Goal: Book appointment/travel/reservation

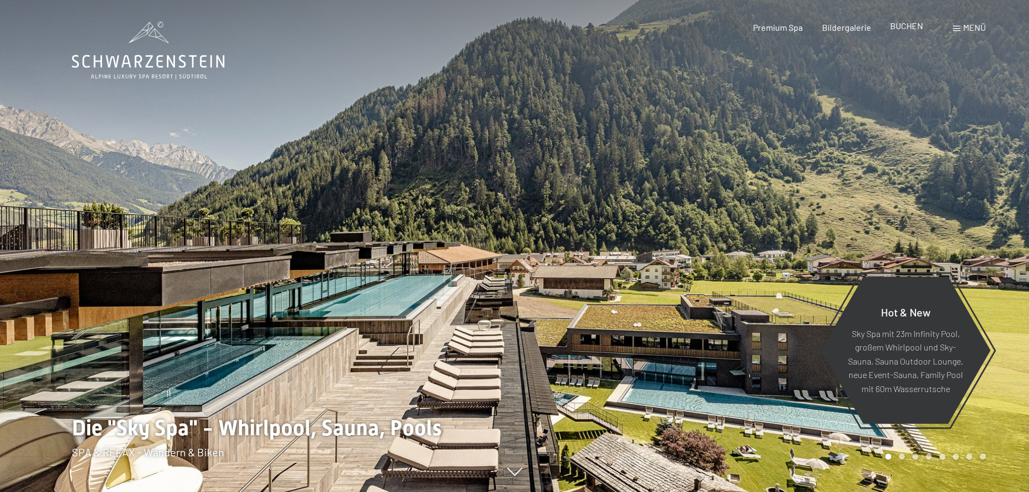
click at [906, 26] on span "BUCHEN" at bounding box center [906, 26] width 33 height 10
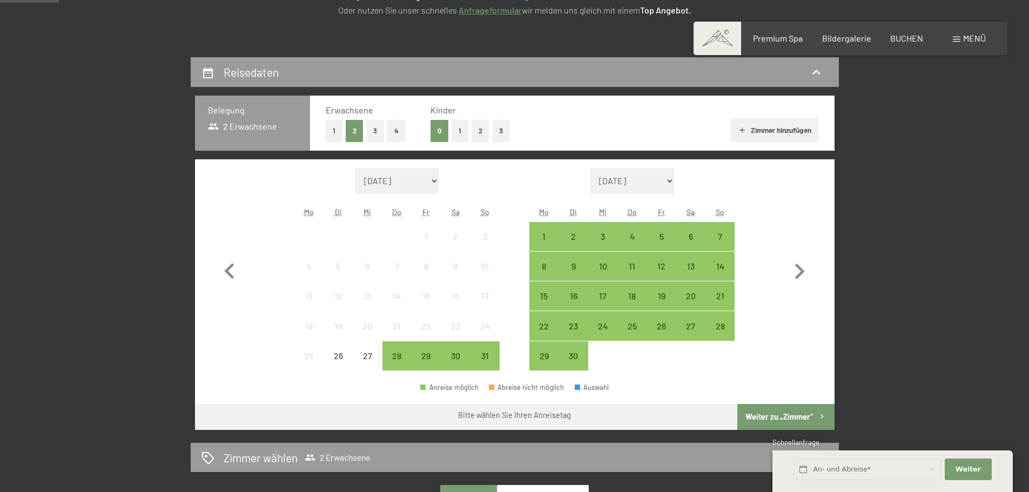
scroll to position [216, 0]
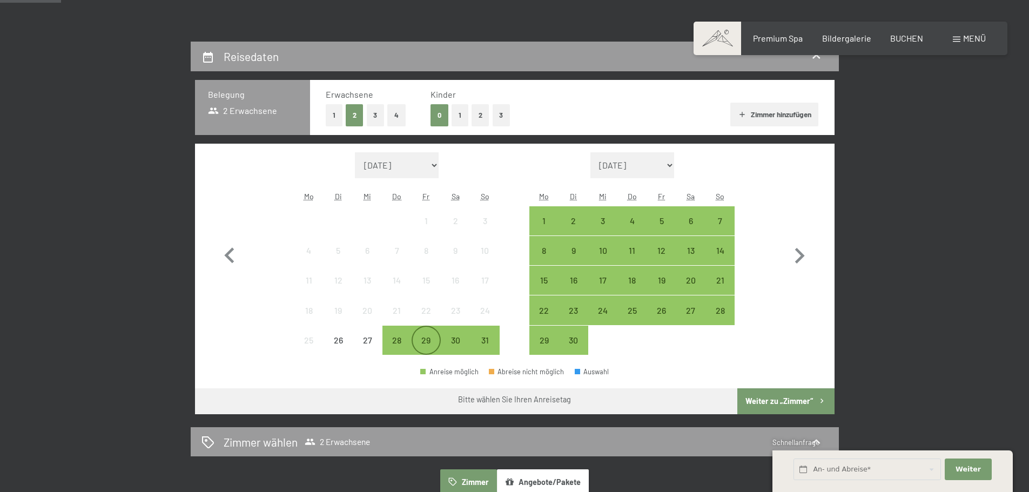
click at [424, 350] on div "29" at bounding box center [426, 349] width 27 height 27
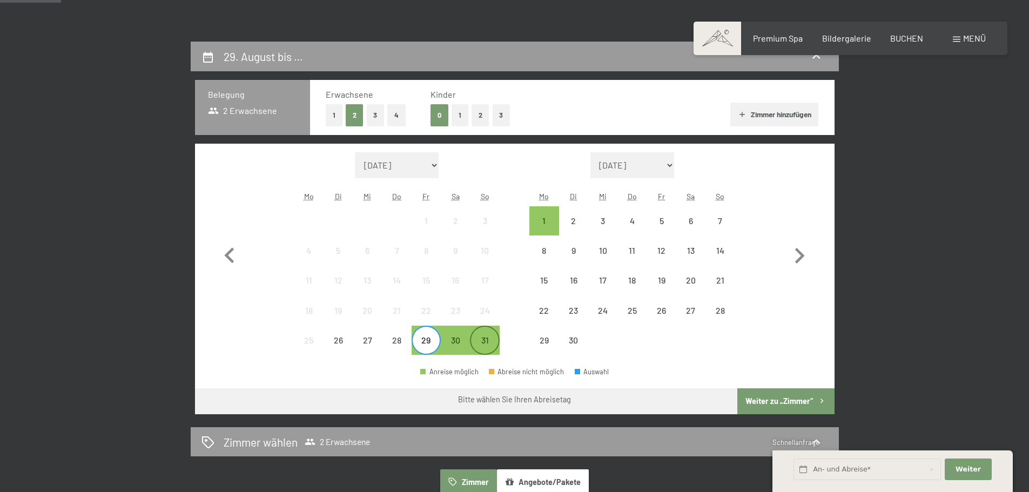
click at [478, 343] on div "31" at bounding box center [484, 349] width 27 height 27
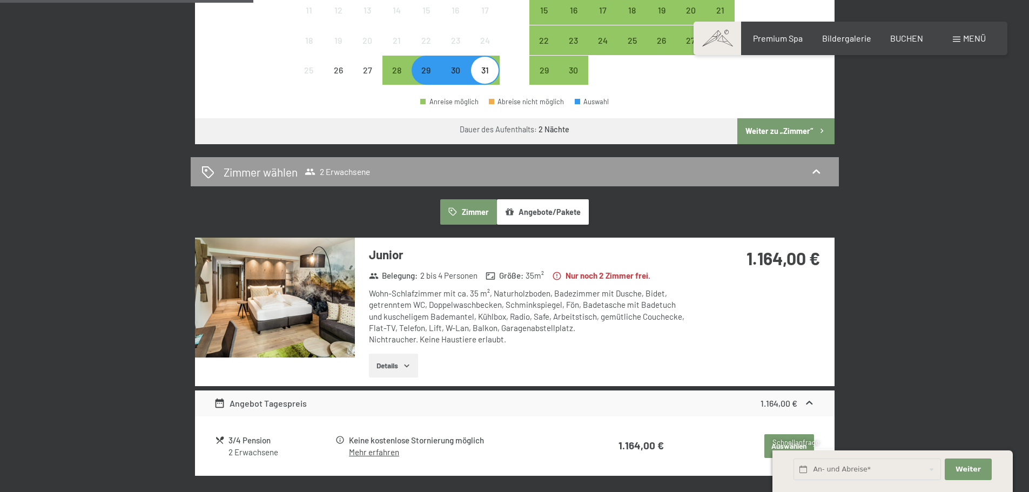
scroll to position [540, 0]
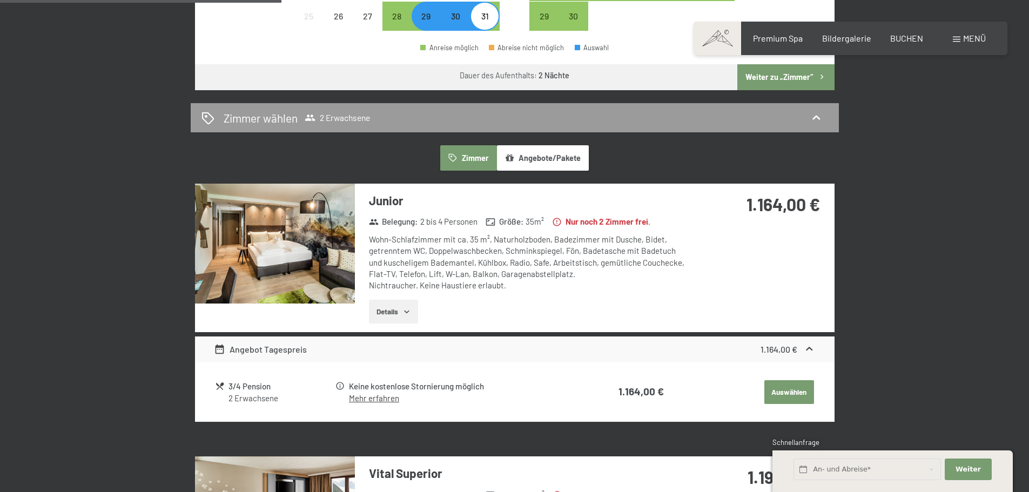
click at [406, 313] on icon "button" at bounding box center [406, 311] width 9 height 9
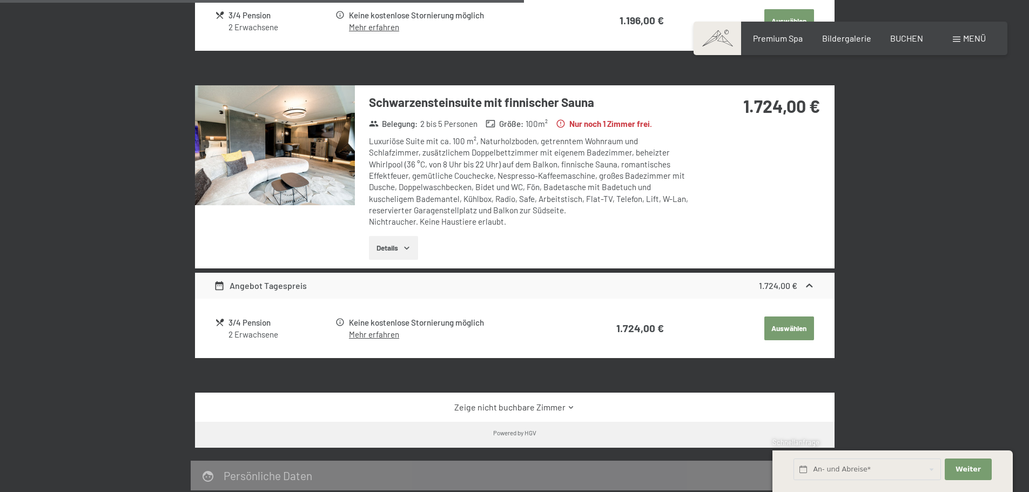
scroll to position [1351, 0]
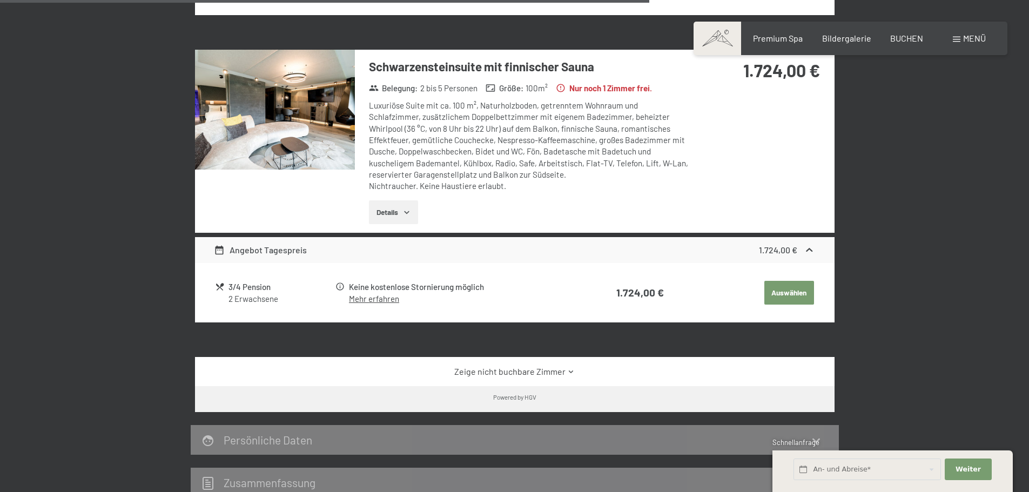
click at [382, 214] on button "Details" at bounding box center [393, 212] width 49 height 24
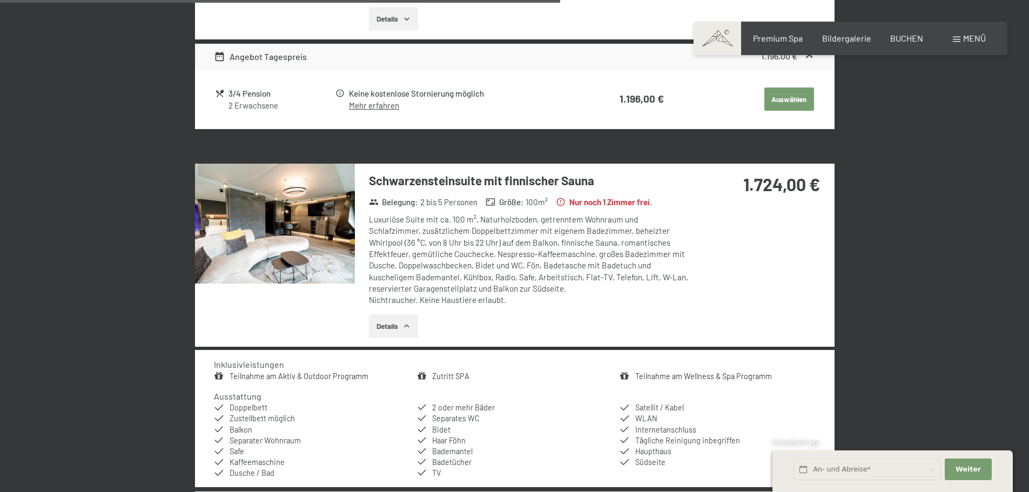
scroll to position [1243, 0]
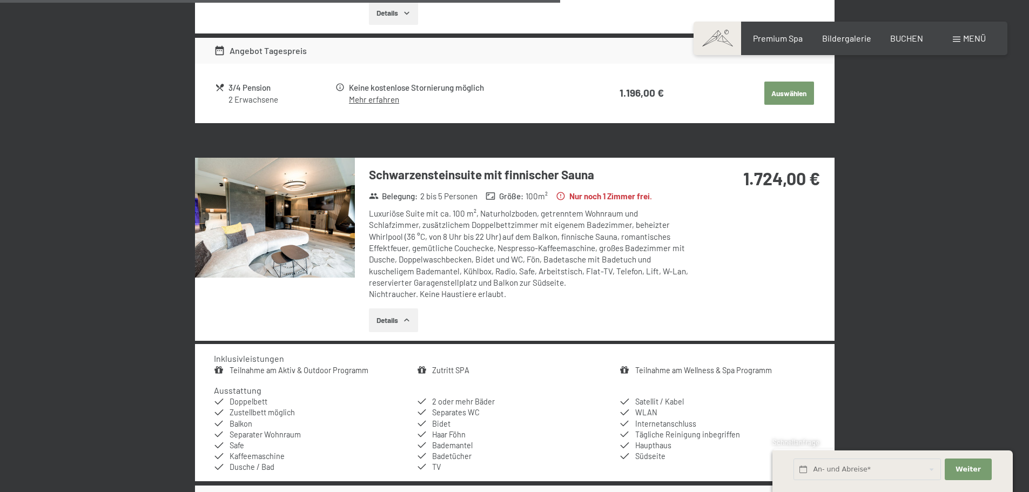
click at [260, 230] on img at bounding box center [275, 218] width 160 height 120
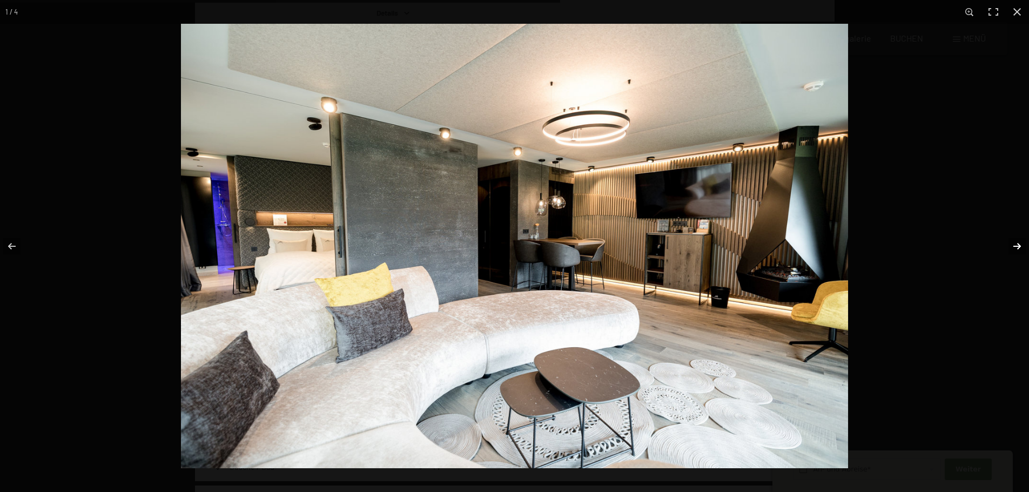
click at [1021, 248] on button "button" at bounding box center [1010, 246] width 38 height 54
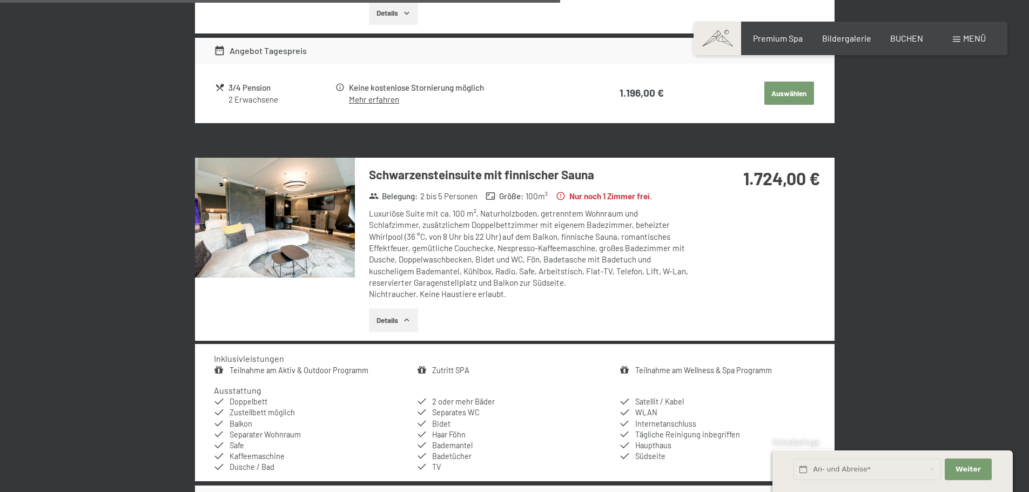
click at [0, 0] on button "button" at bounding box center [0, 0] width 0 height 0
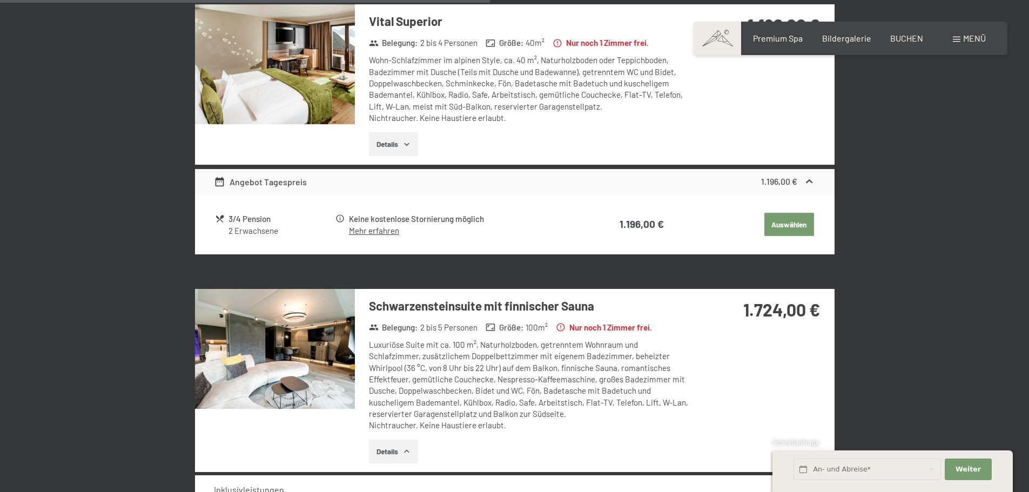
scroll to position [1080, 0]
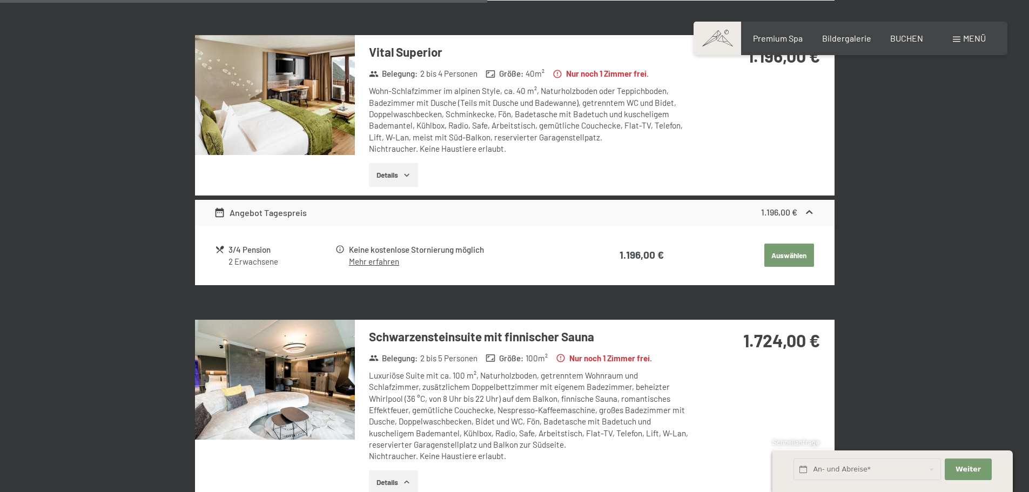
click at [391, 177] on button "Details" at bounding box center [393, 175] width 49 height 24
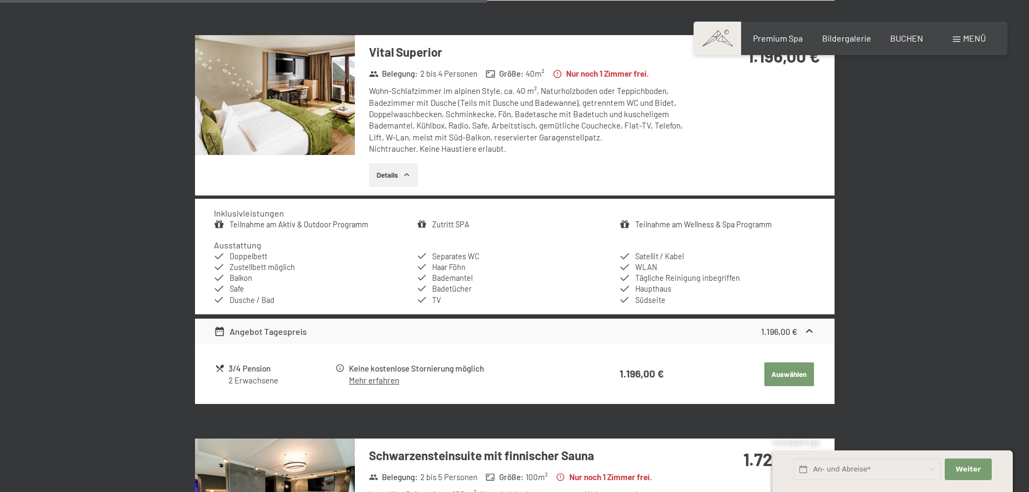
click at [279, 130] on img at bounding box center [275, 95] width 160 height 120
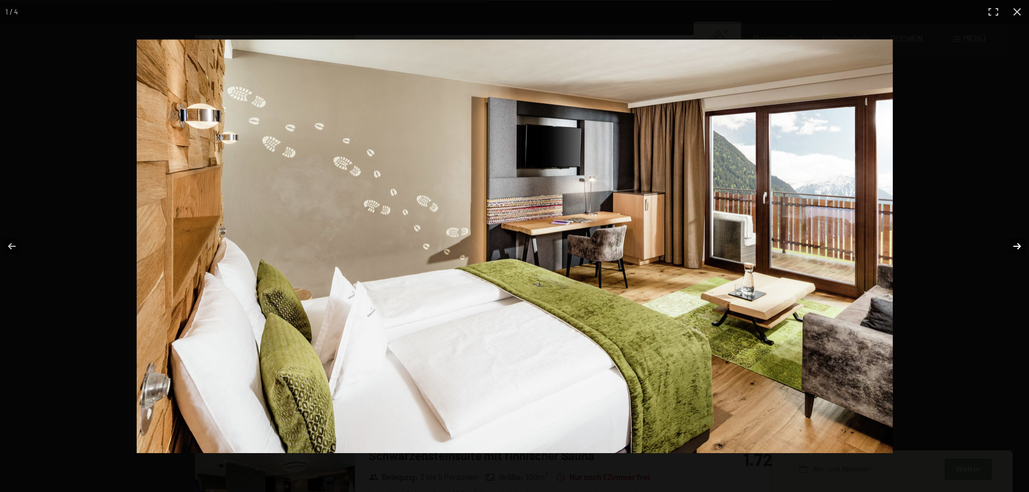
click at [1013, 245] on button "button" at bounding box center [1010, 246] width 38 height 54
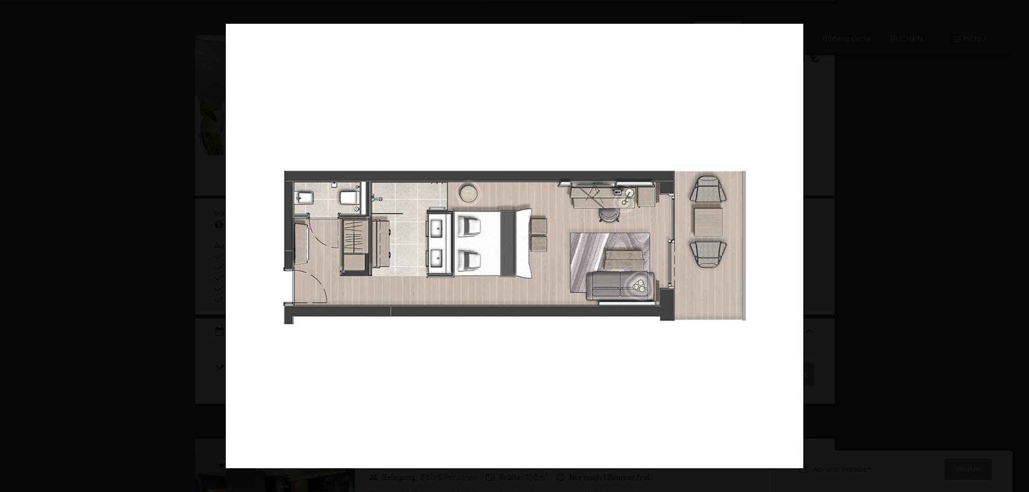
click at [1014, 244] on button "button" at bounding box center [1010, 246] width 38 height 54
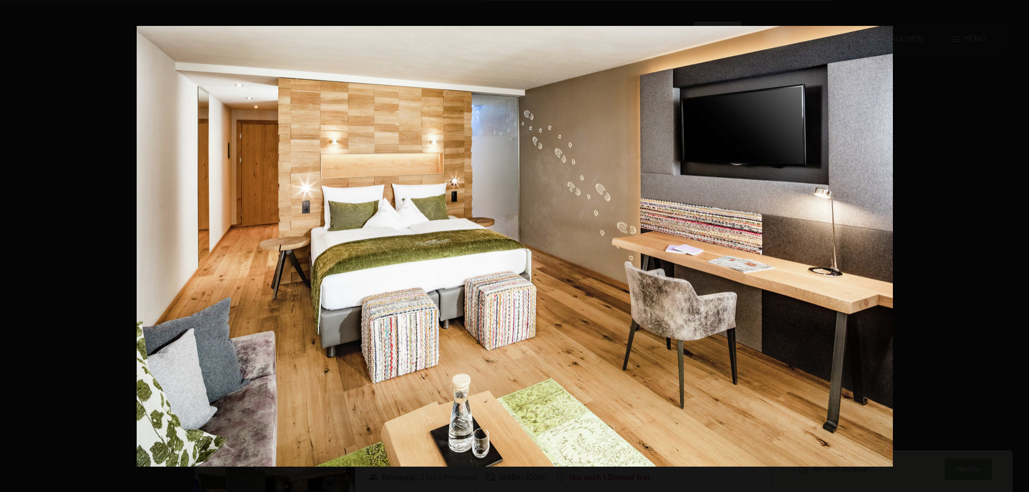
click at [1014, 244] on button "button" at bounding box center [1010, 246] width 38 height 54
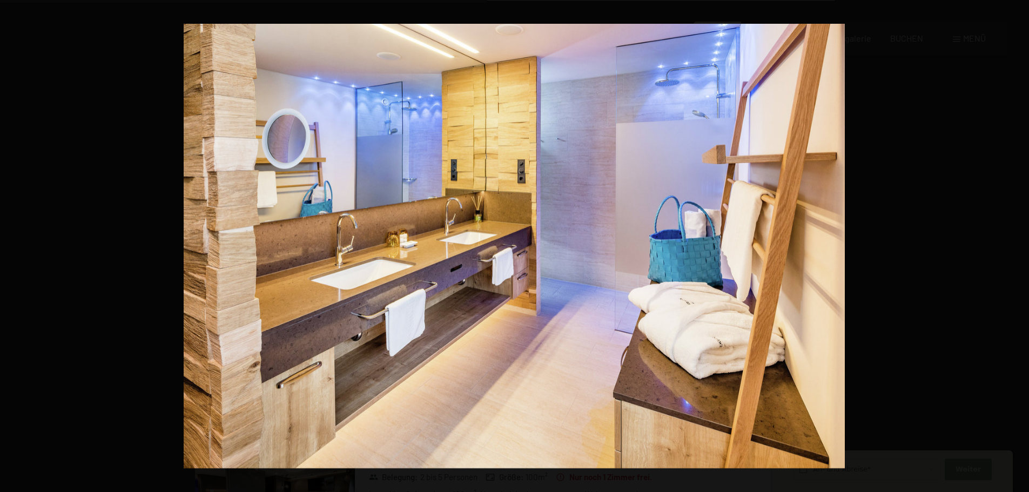
click at [1014, 244] on button "button" at bounding box center [1010, 246] width 38 height 54
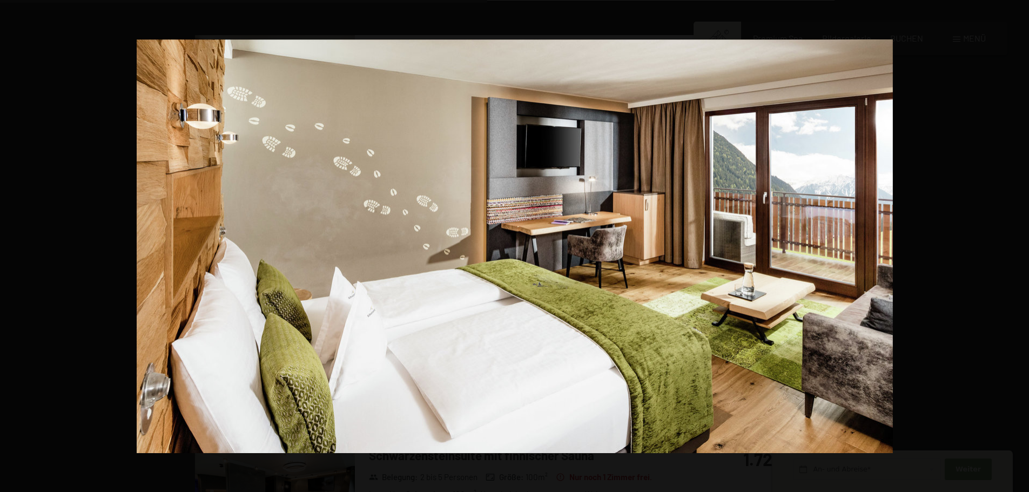
click at [1014, 244] on button "button" at bounding box center [1010, 246] width 38 height 54
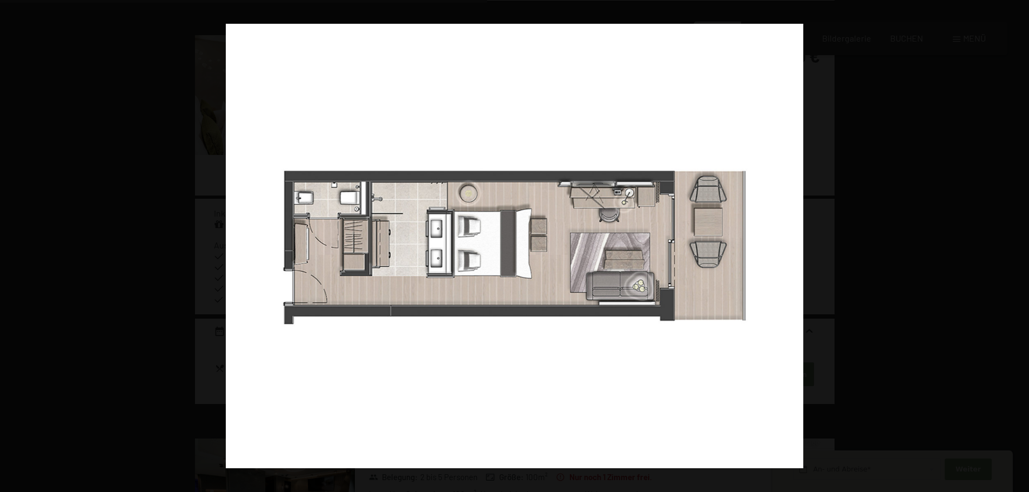
click at [1014, 244] on button "button" at bounding box center [1010, 246] width 38 height 54
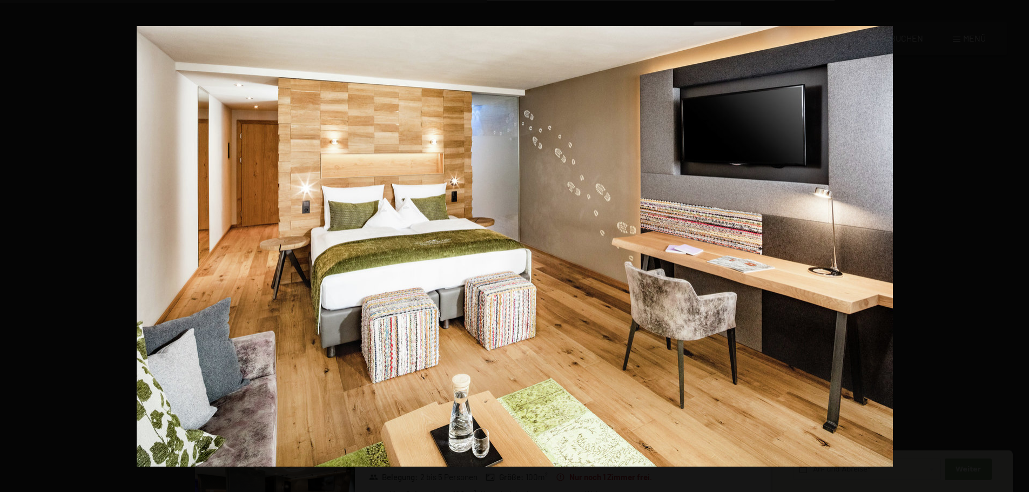
click at [1014, 244] on button "button" at bounding box center [1010, 246] width 38 height 54
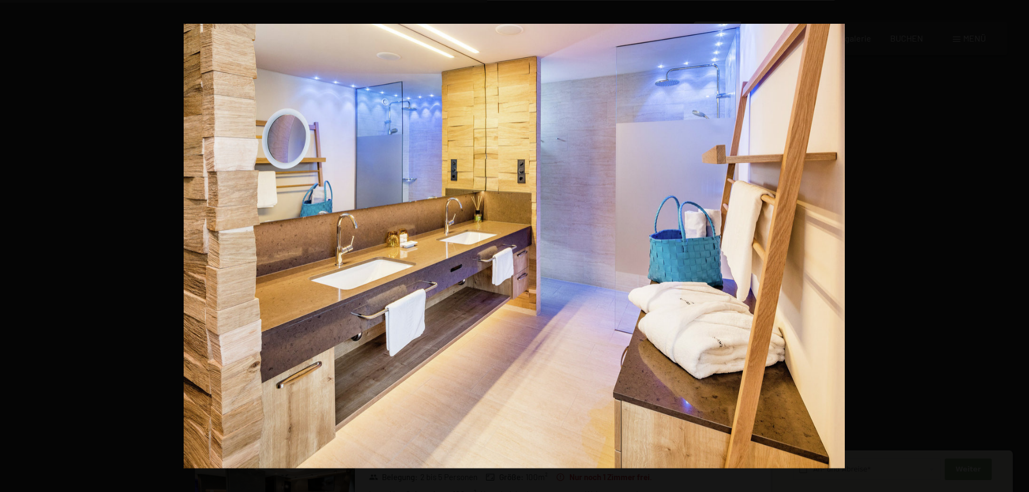
click at [1014, 244] on button "button" at bounding box center [1010, 246] width 38 height 54
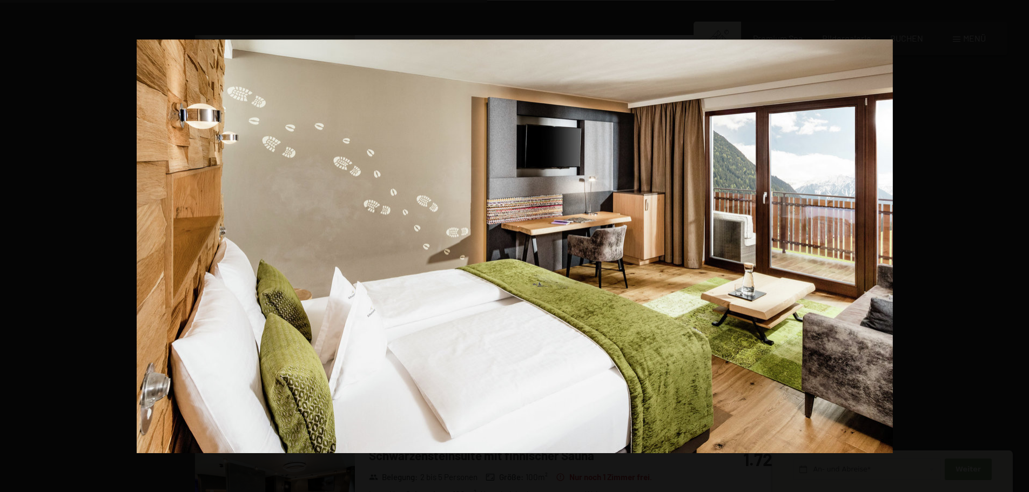
click at [1014, 244] on button "button" at bounding box center [1010, 246] width 38 height 54
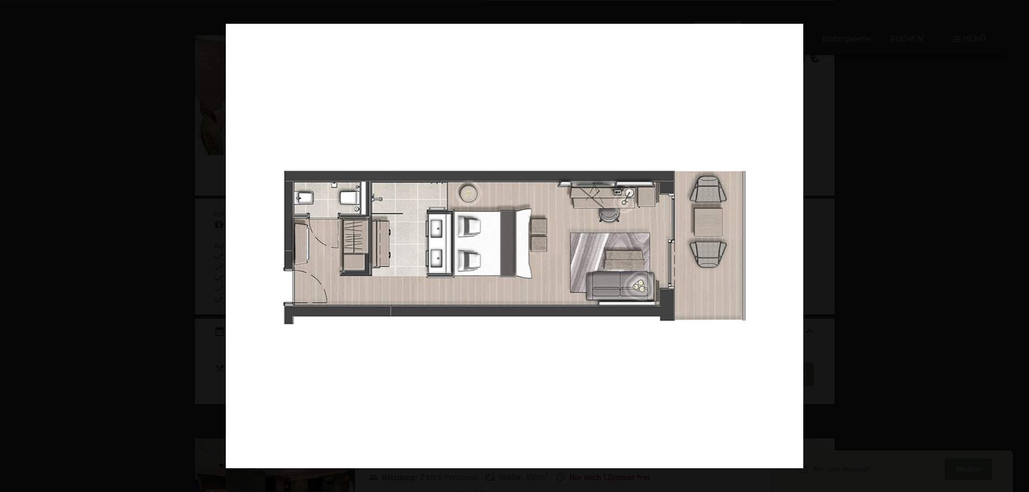
click at [1014, 244] on button "button" at bounding box center [1010, 246] width 38 height 54
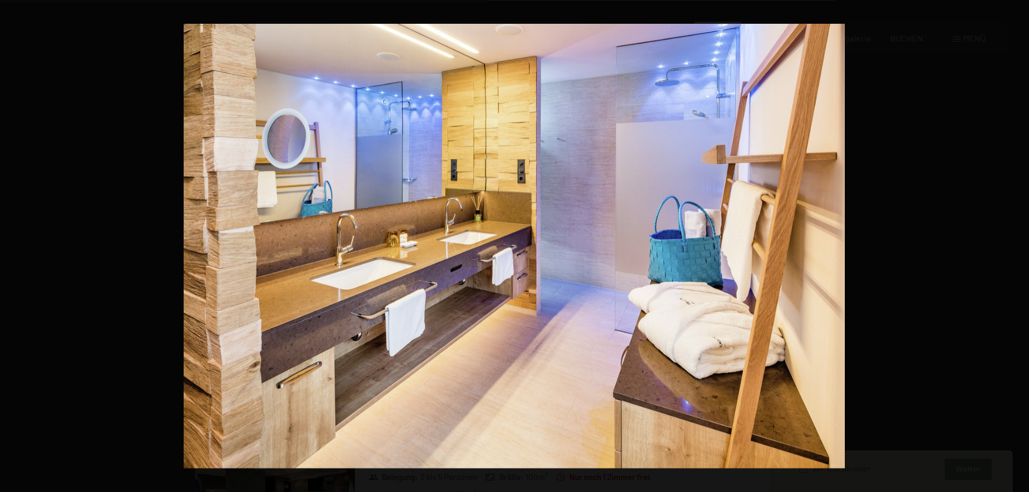
click at [1014, 245] on button "button" at bounding box center [1010, 246] width 38 height 54
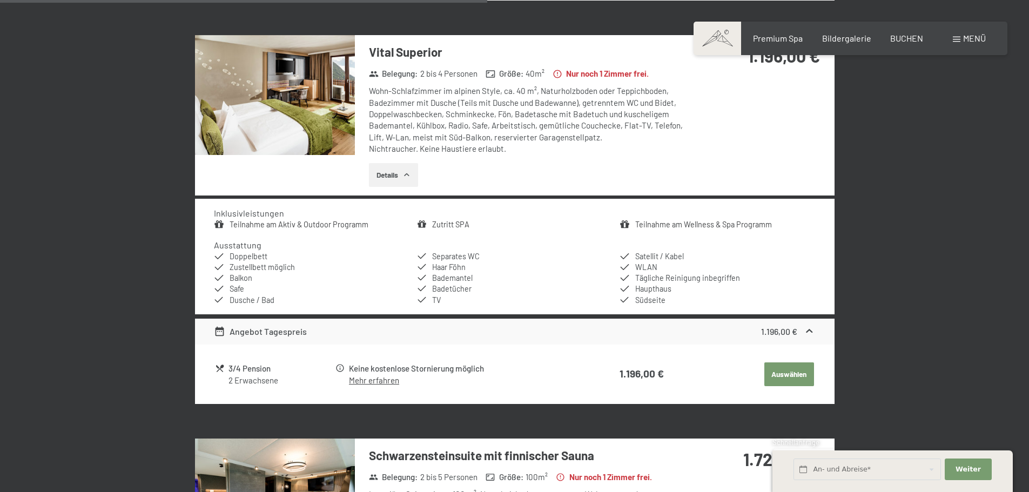
click at [0, 0] on button "button" at bounding box center [0, 0] width 0 height 0
click at [851, 36] on span "Bildergalerie" at bounding box center [846, 36] width 49 height 10
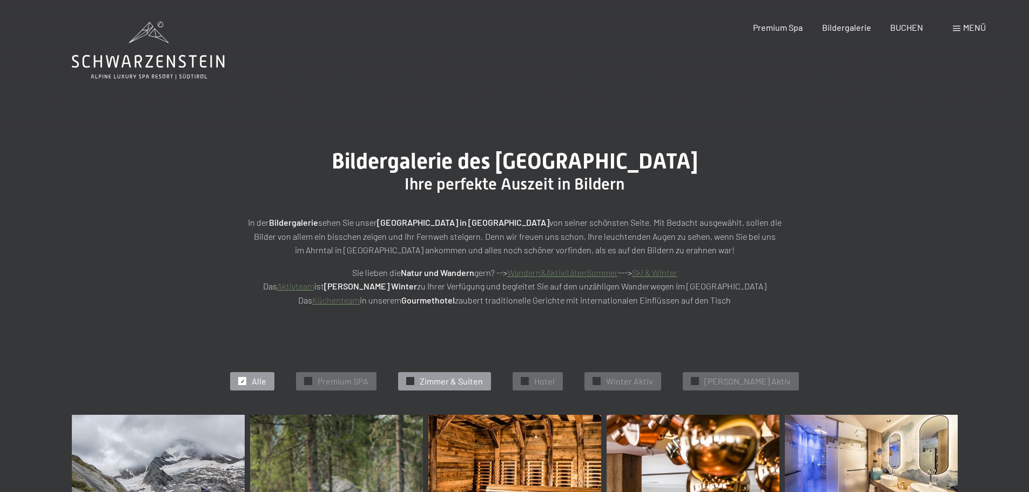
click at [452, 384] on span "Zimmer & Suiten" at bounding box center [451, 381] width 63 height 12
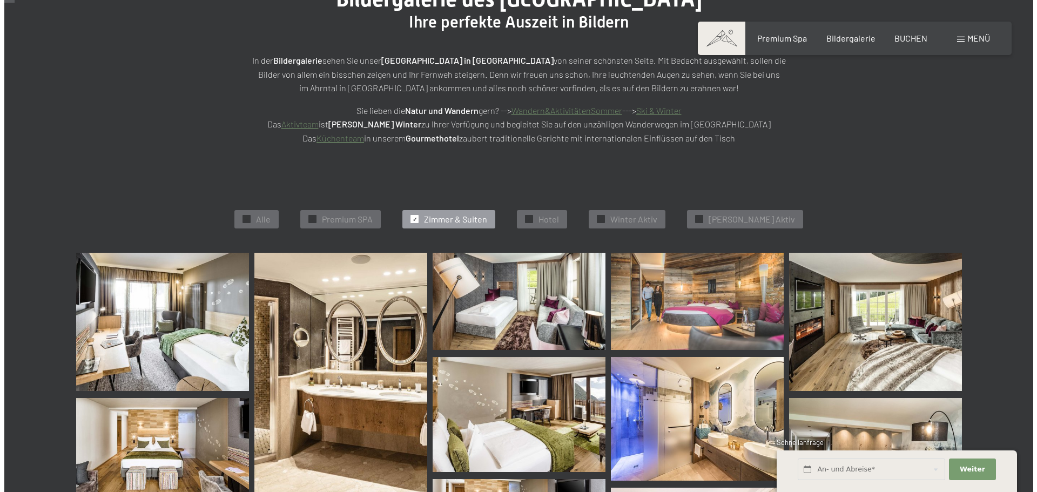
scroll to position [2, 0]
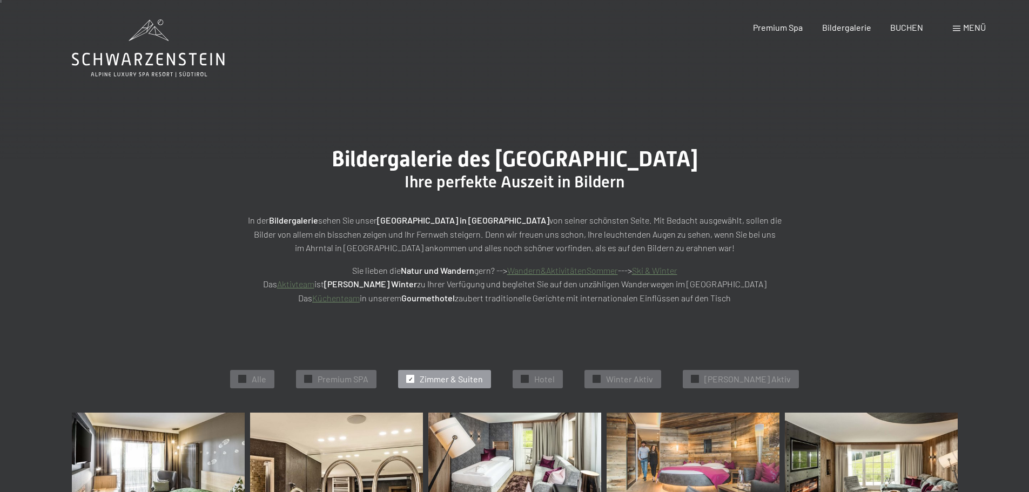
click at [971, 31] on span "Menü" at bounding box center [974, 27] width 23 height 10
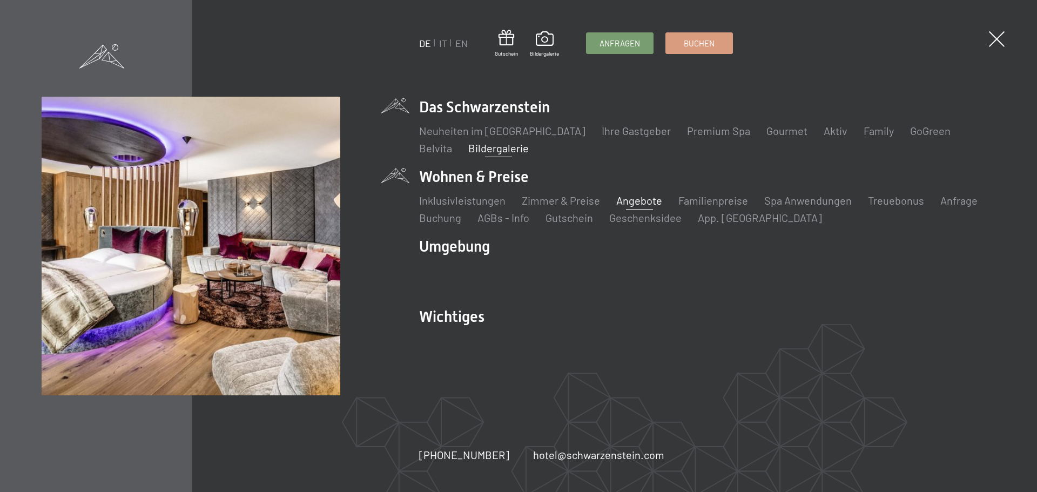
click at [641, 202] on link "Angebote" at bounding box center [639, 200] width 46 height 13
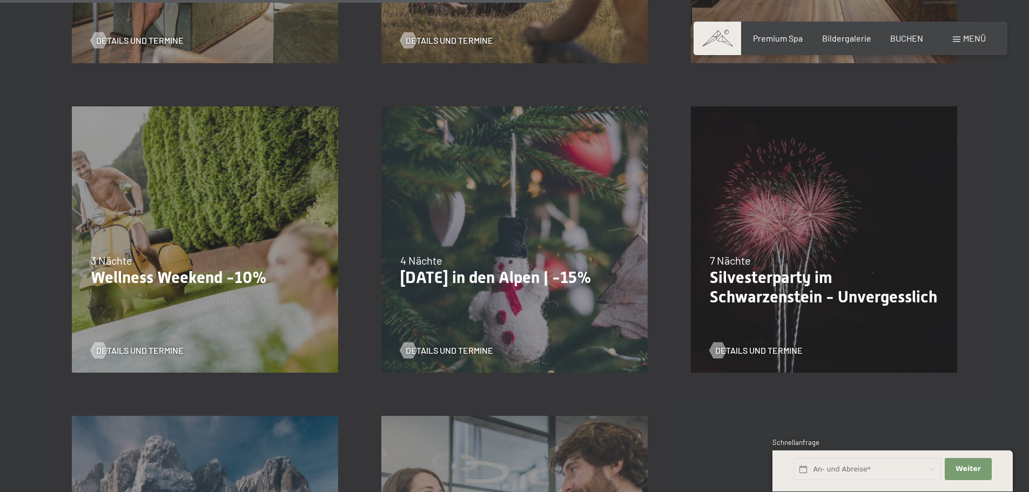
scroll to position [1189, 0]
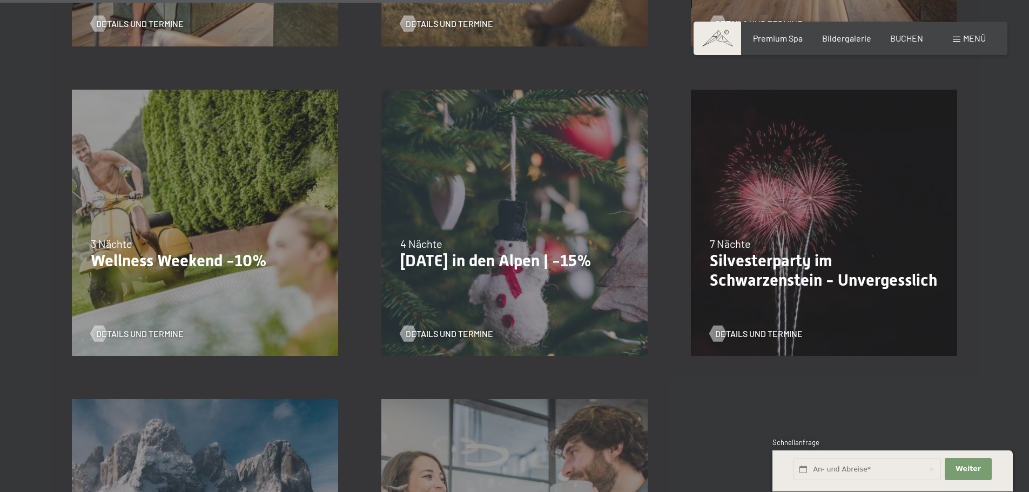
click at [182, 265] on p "Wellness Weekend -10%" at bounding box center [205, 260] width 229 height 19
click at [135, 333] on span "Details und Termine" at bounding box center [151, 334] width 88 height 12
